Goal: Navigation & Orientation: Find specific page/section

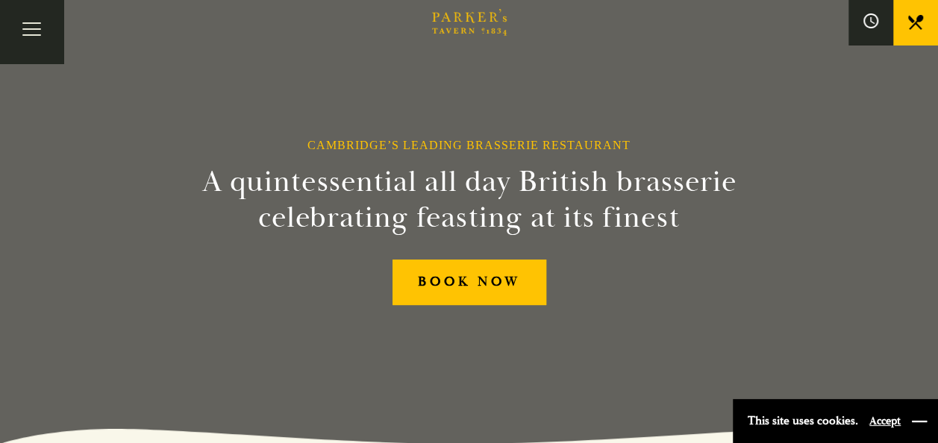
click at [921, 414] on button "button" at bounding box center [919, 421] width 15 height 15
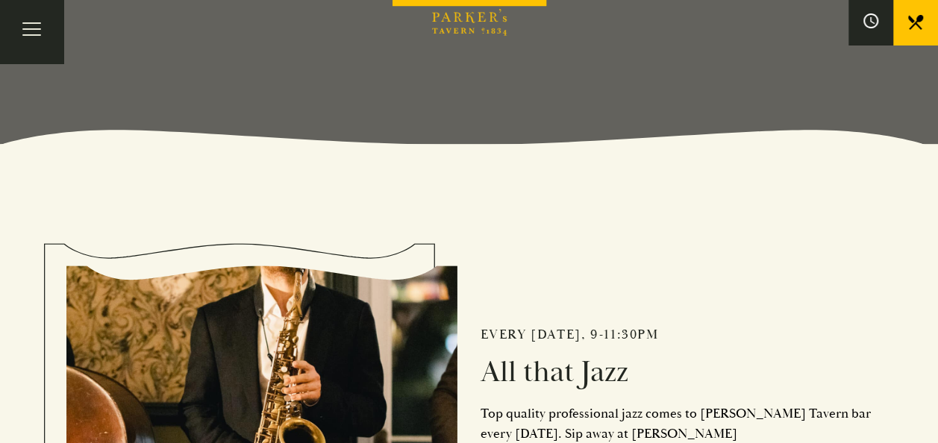
scroll to position [299, 0]
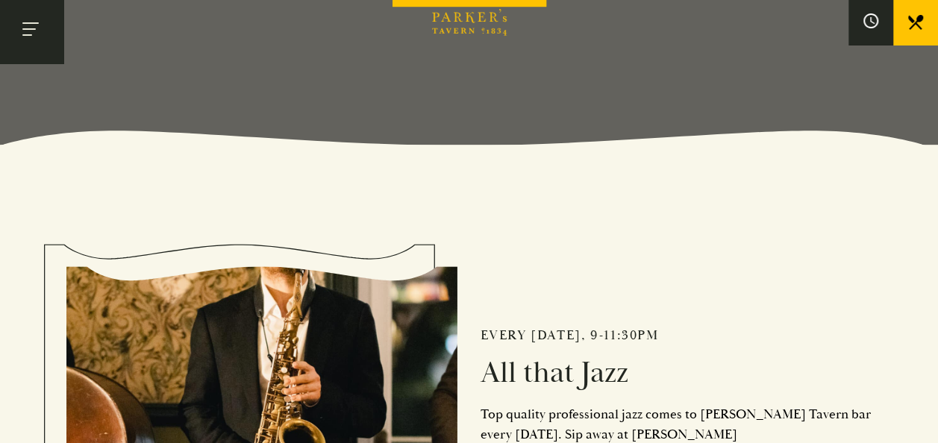
click at [45, 29] on button "Toggle navigation" at bounding box center [31, 31] width 63 height 63
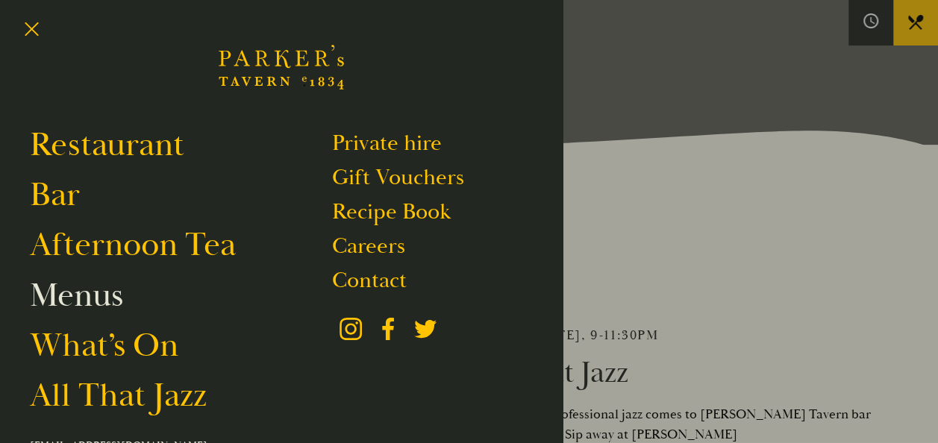
click at [54, 294] on link "Menus" at bounding box center [76, 296] width 93 height 42
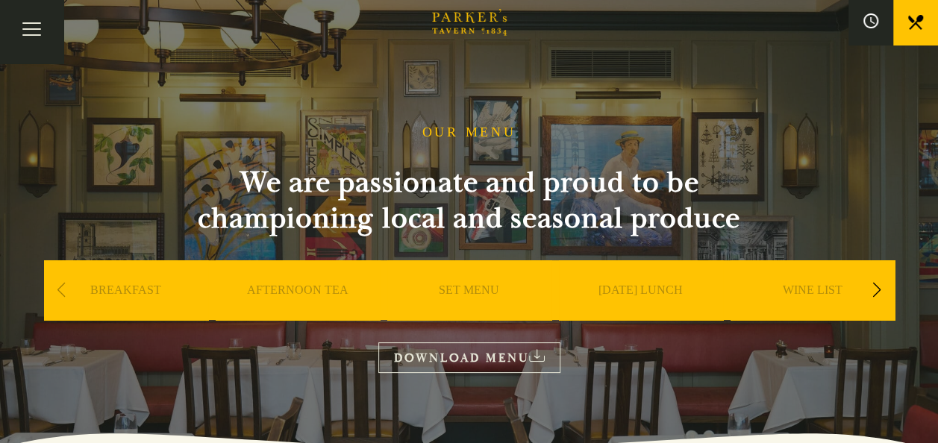
click at [131, 219] on div "OUR MENU We are passionate and proud to be championing local and seasonal produ…" at bounding box center [470, 249] width 896 height 249
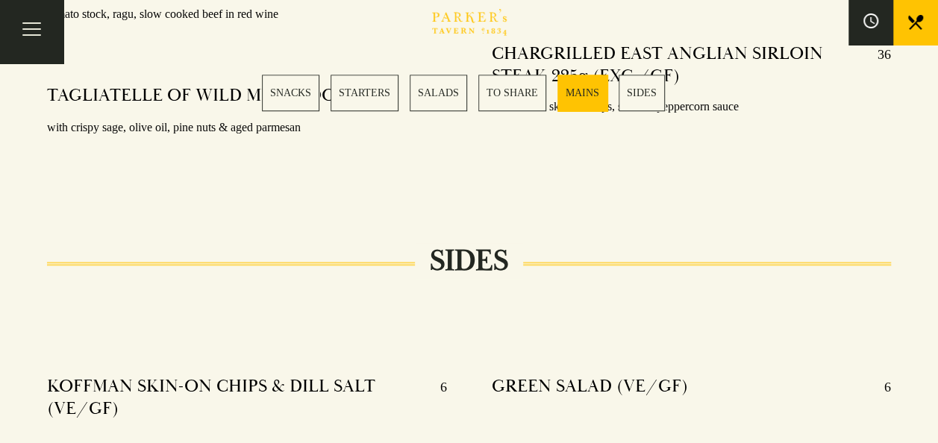
scroll to position [3433, 0]
